Goal: Task Accomplishment & Management: Manage account settings

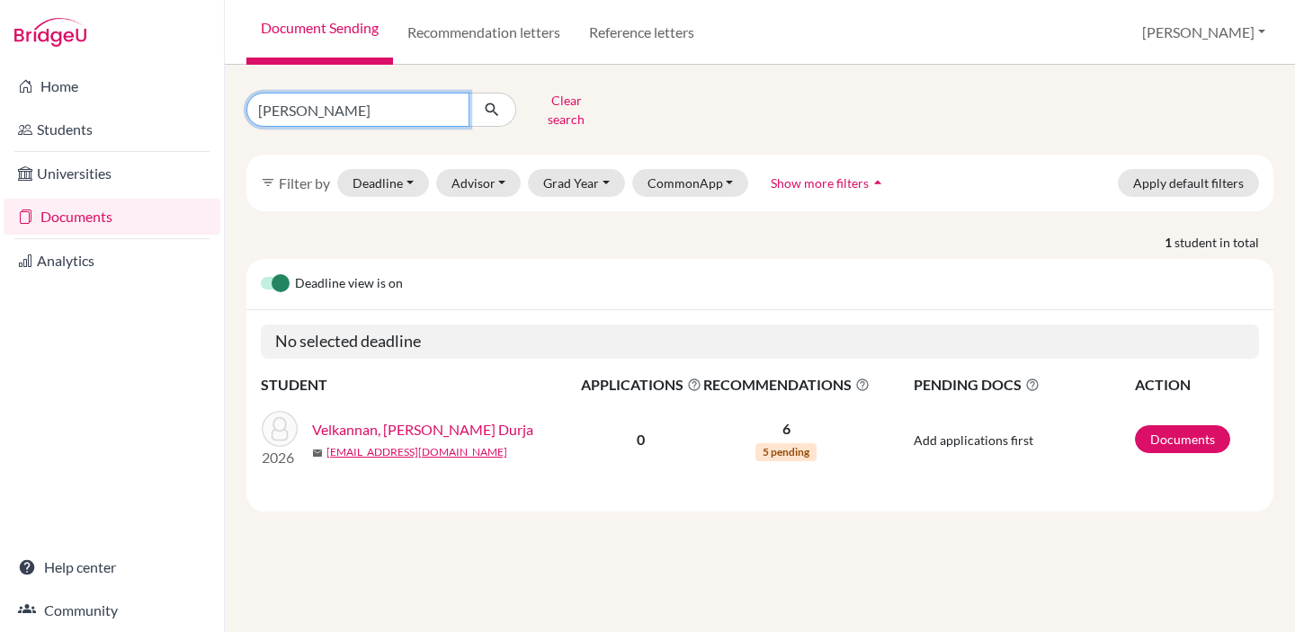
click at [289, 102] on input "[PERSON_NAME]" at bounding box center [357, 110] width 223 height 34
type input "52301"
click button "submit" at bounding box center [492, 110] width 48 height 34
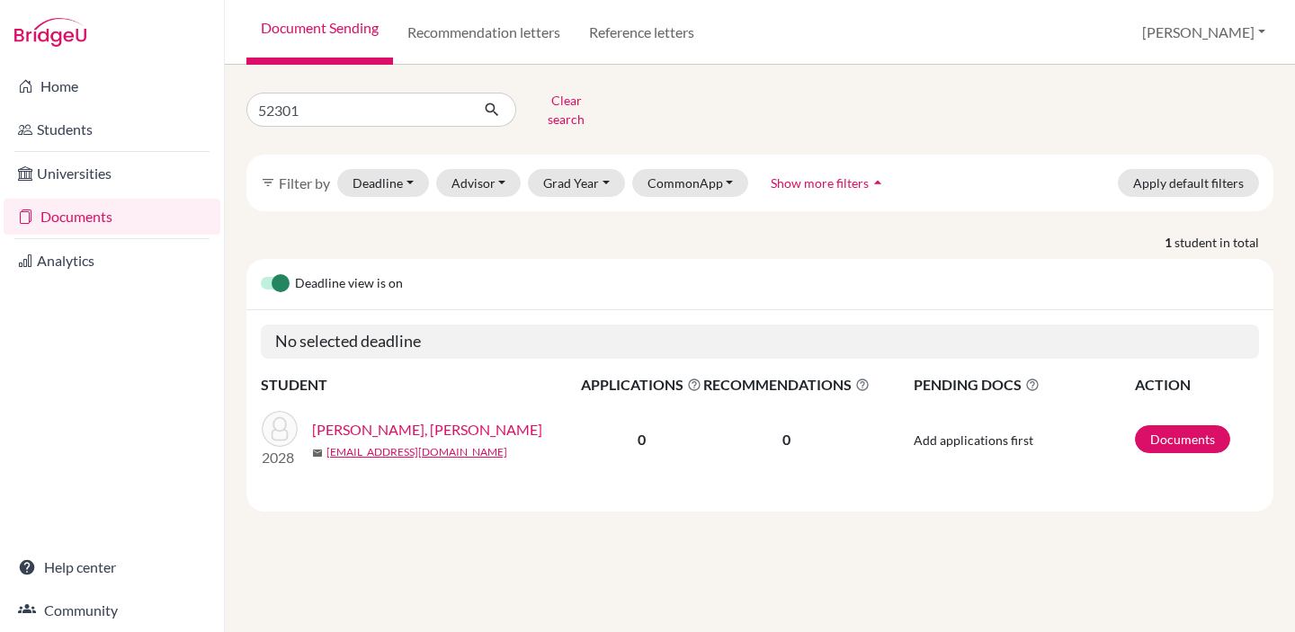
click at [442, 419] on link "[PERSON_NAME], [PERSON_NAME]" at bounding box center [427, 430] width 230 height 22
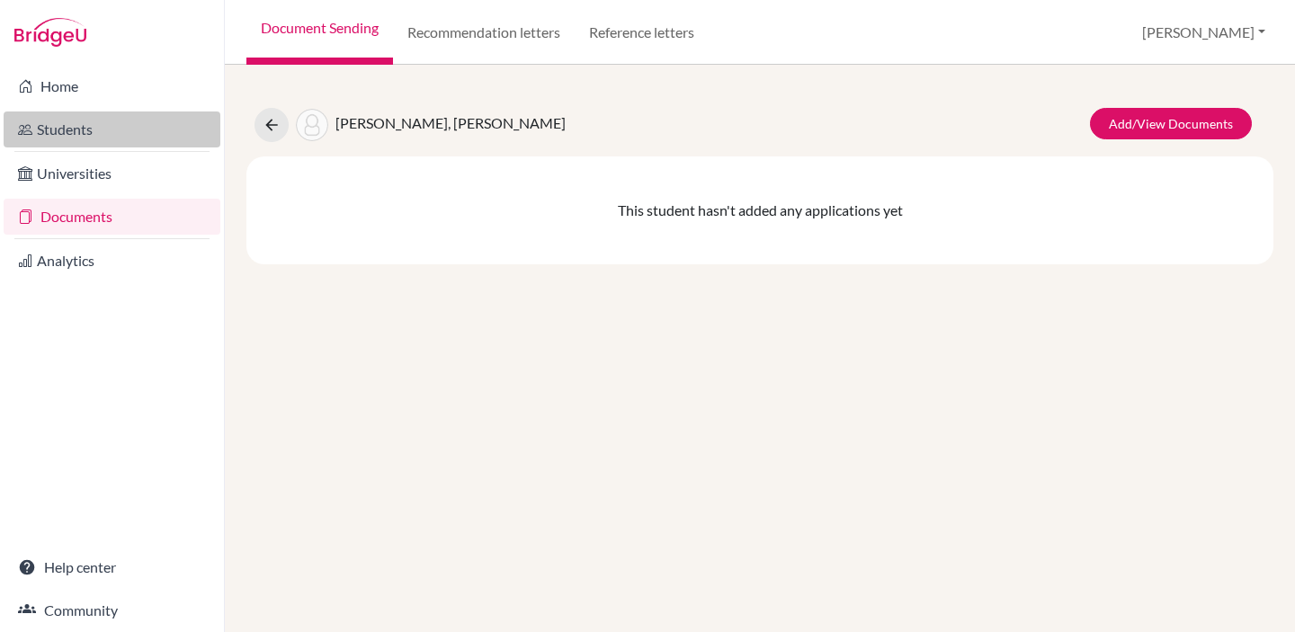
click at [21, 133] on icon at bounding box center [25, 130] width 14 height 22
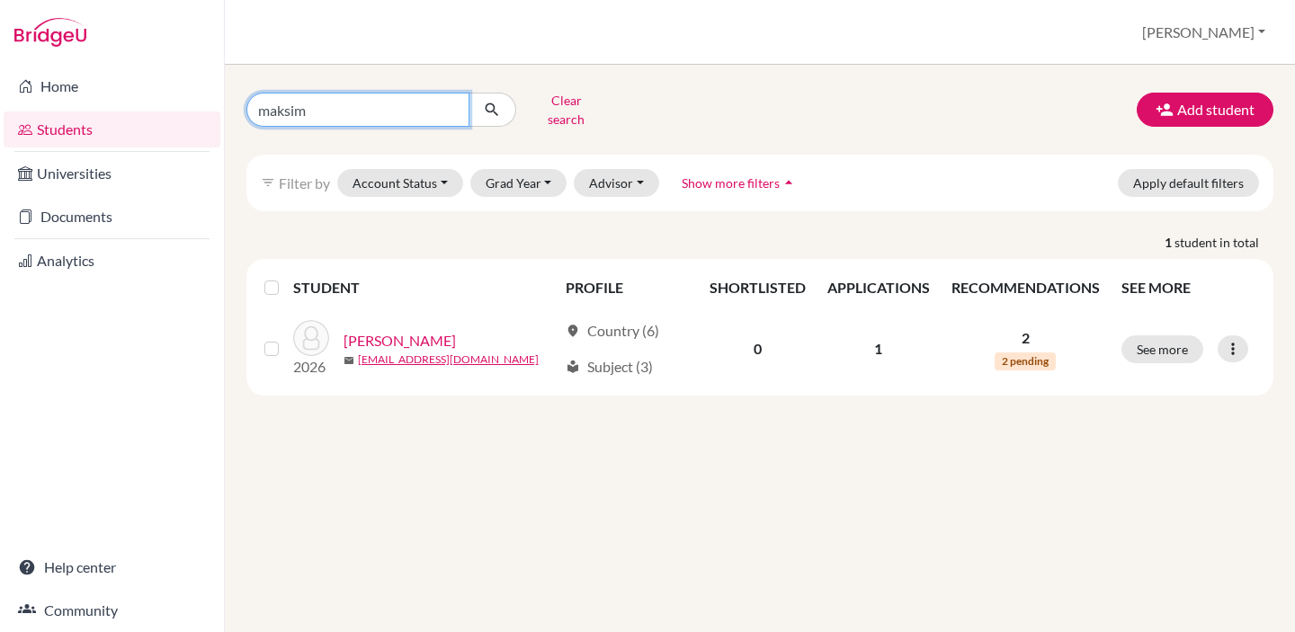
click at [283, 107] on input "maksim" at bounding box center [357, 110] width 223 height 34
type input "52301"
click button "submit" at bounding box center [492, 110] width 48 height 34
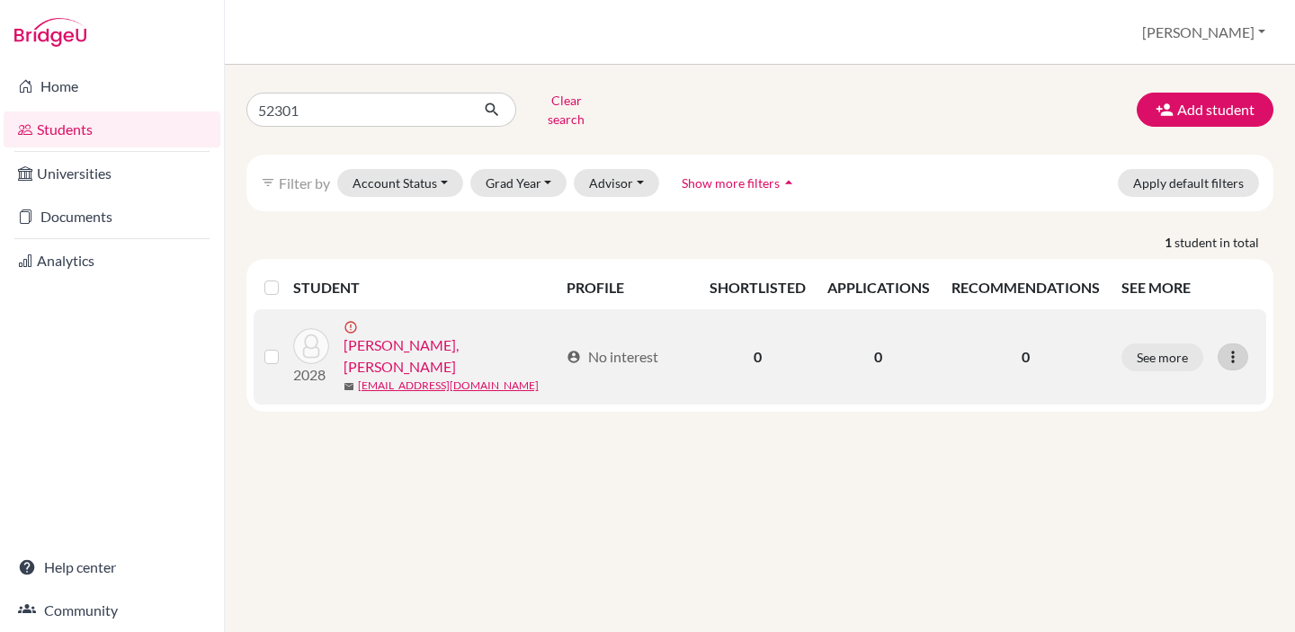
click at [1234, 348] on icon at bounding box center [1233, 357] width 18 height 18
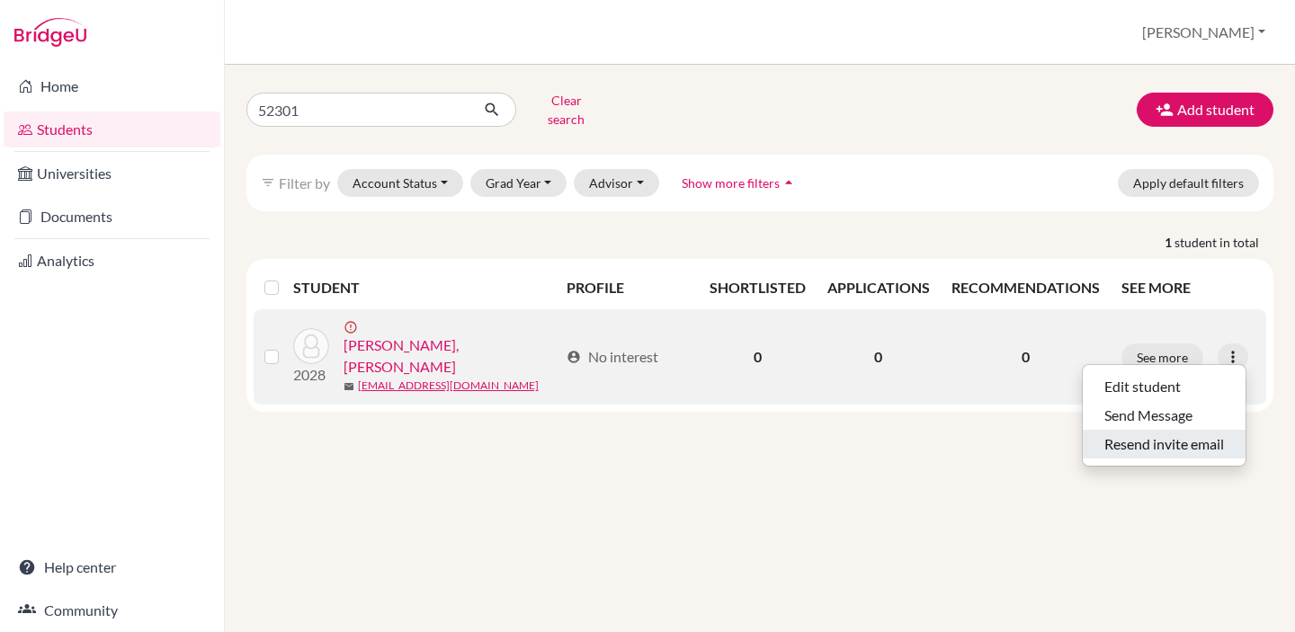
click at [1161, 433] on button "Resend invite email" at bounding box center [1164, 444] width 163 height 29
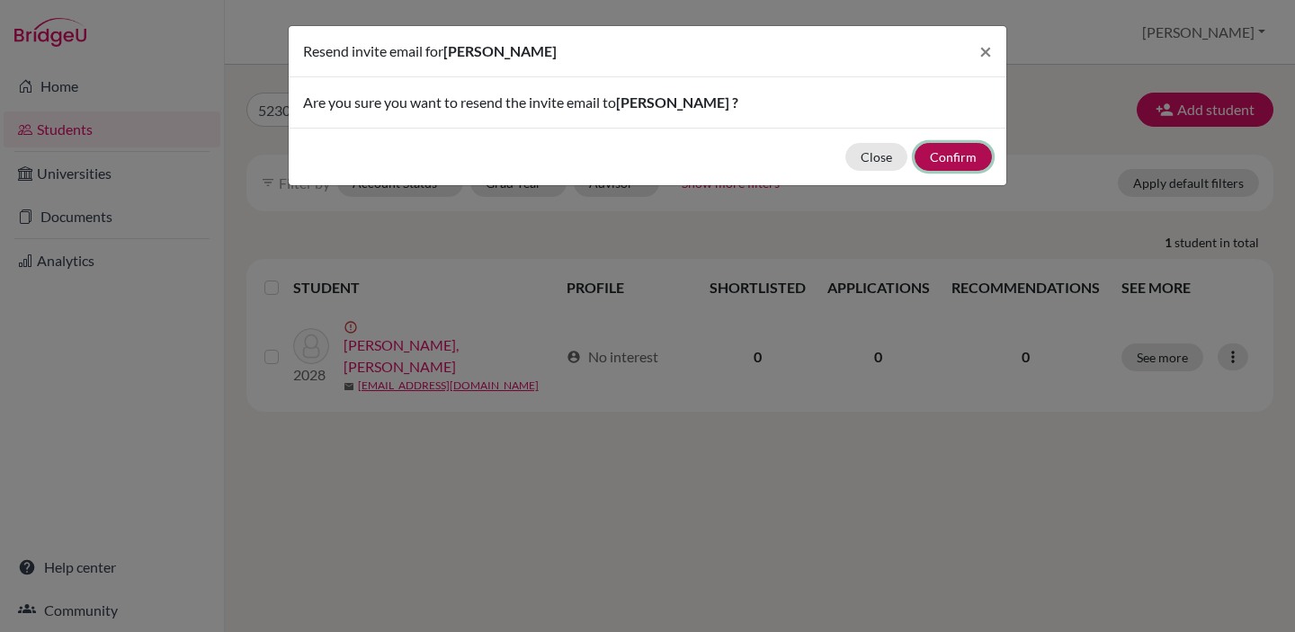
click at [953, 158] on button "Confirm" at bounding box center [952, 157] width 77 height 28
